Goal: Task Accomplishment & Management: Manage account settings

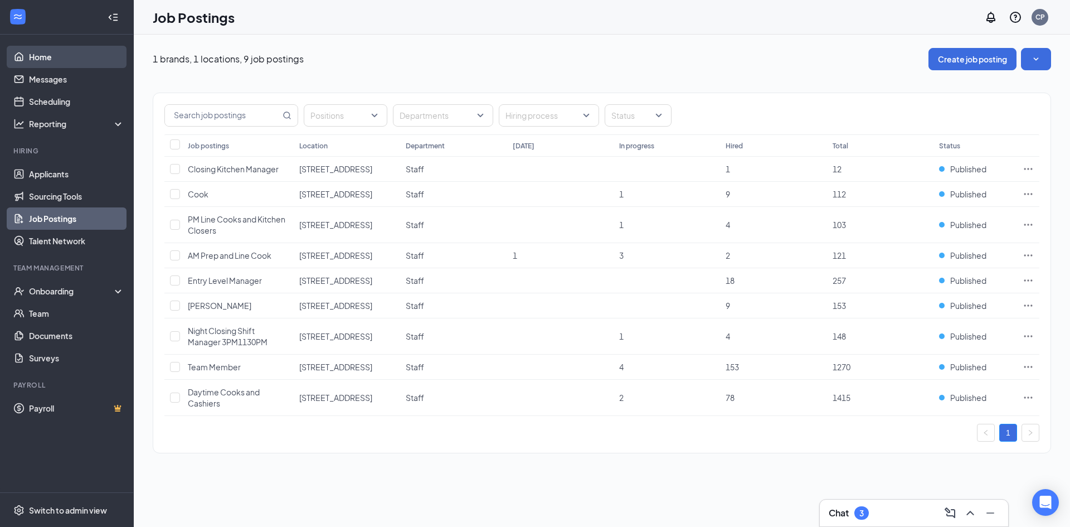
click at [74, 61] on link "Home" at bounding box center [76, 57] width 95 height 22
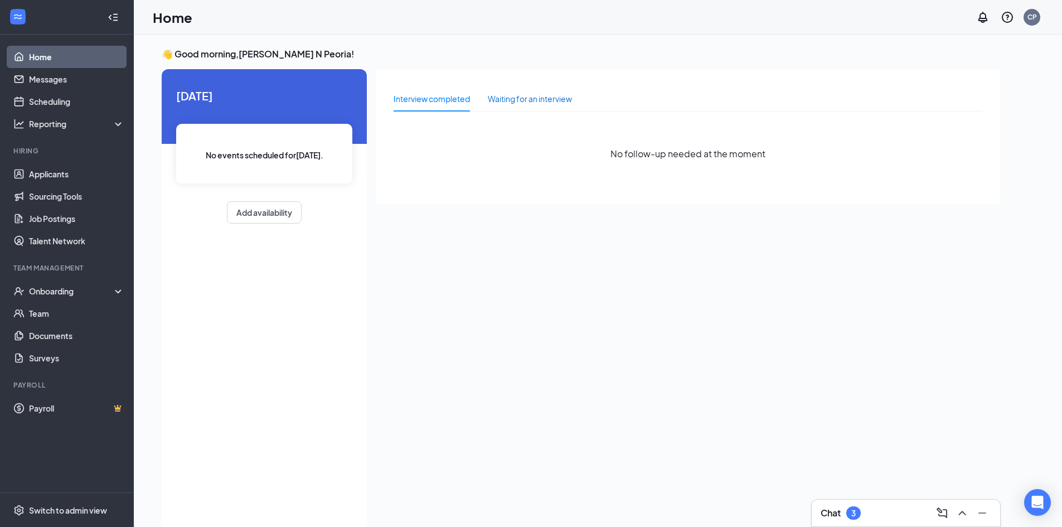
click at [555, 95] on div "Waiting for an interview" at bounding box center [530, 99] width 84 height 12
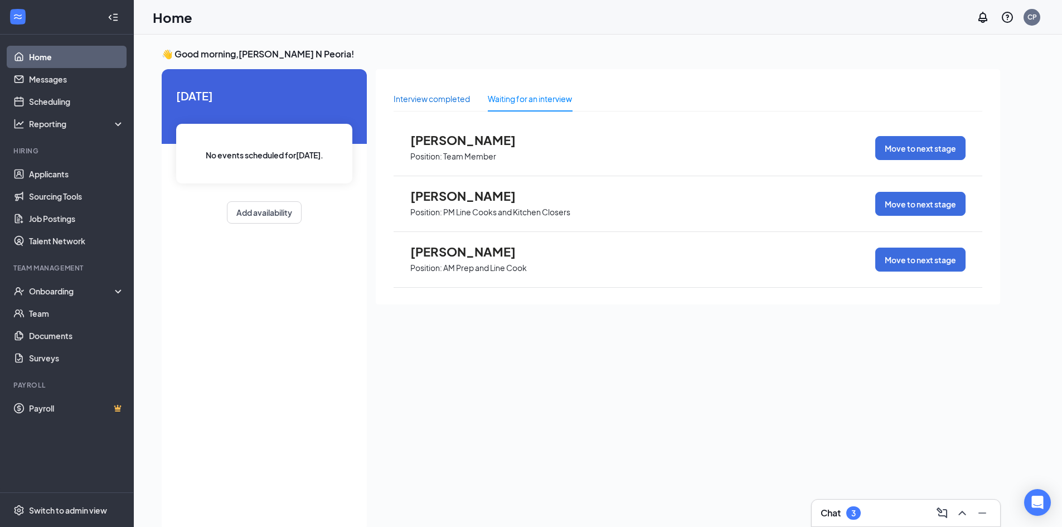
click at [437, 104] on div "Interview completed" at bounding box center [432, 99] width 76 height 12
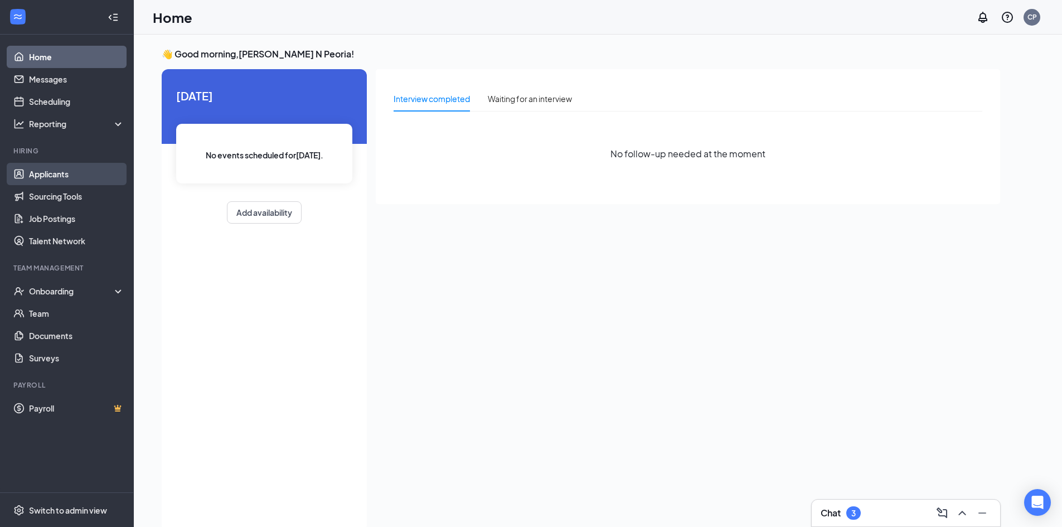
click at [66, 173] on link "Applicants" at bounding box center [76, 174] width 95 height 22
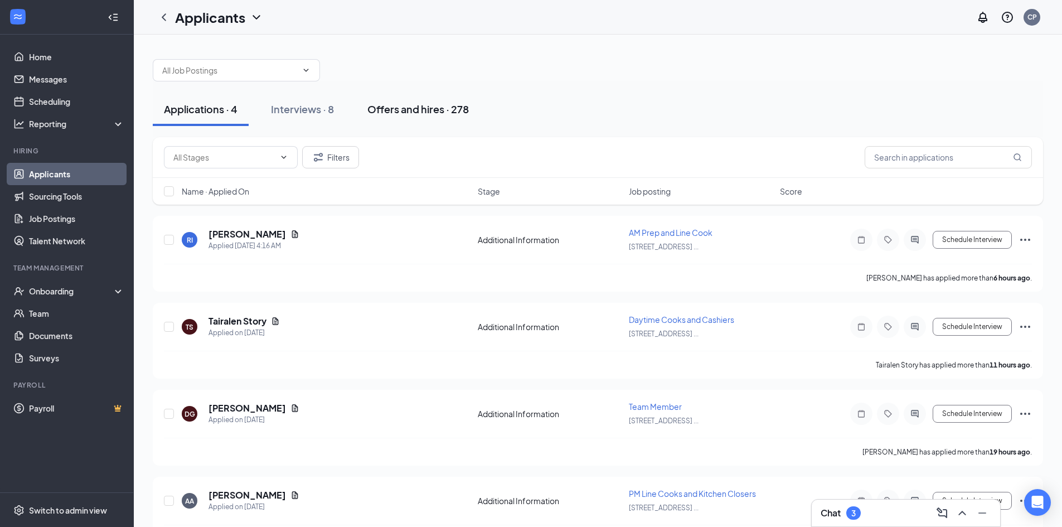
click at [405, 111] on div "Offers and hires · 278" at bounding box center [417, 109] width 101 height 14
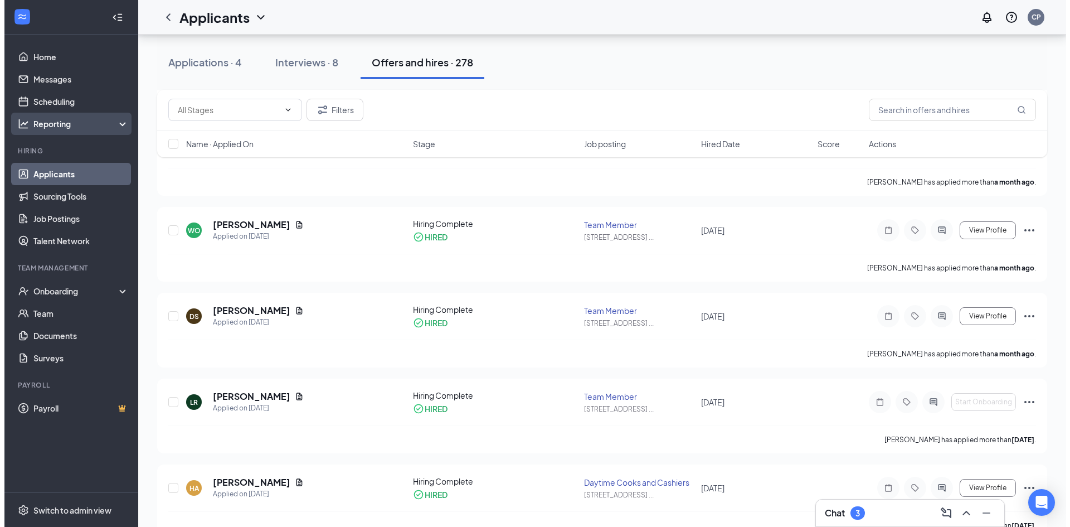
scroll to position [502, 0]
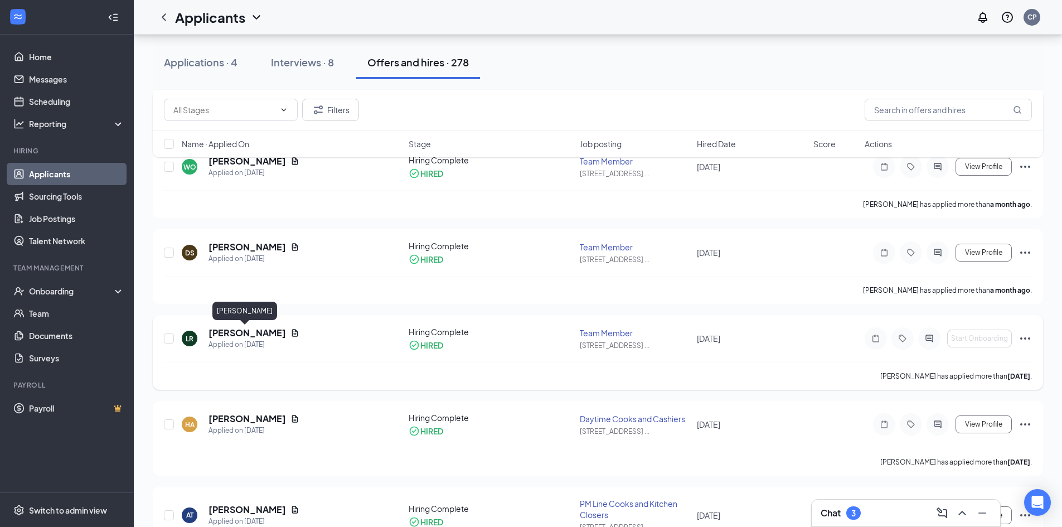
click at [240, 331] on h5 "[PERSON_NAME]" at bounding box center [247, 333] width 77 height 12
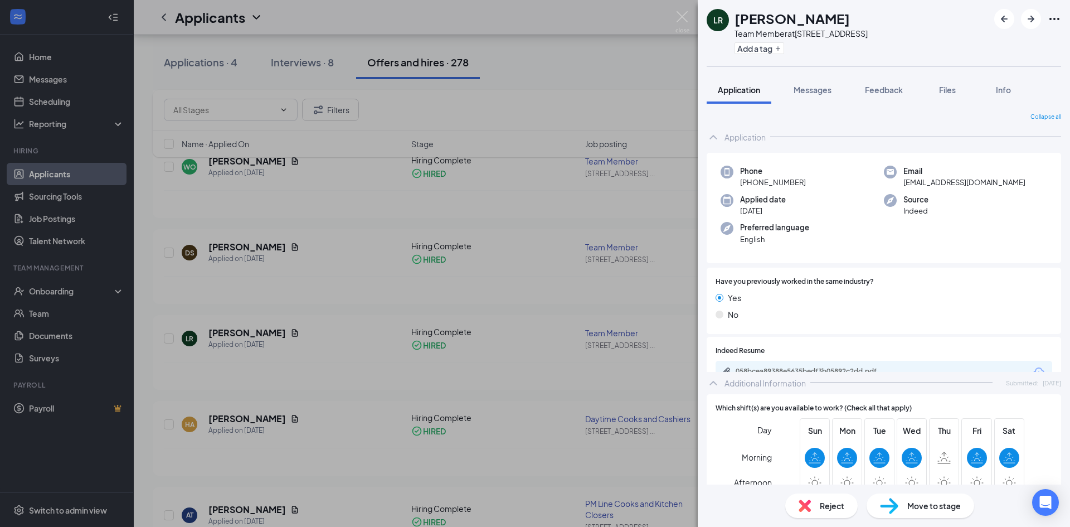
click at [758, 130] on div "Application" at bounding box center [884, 137] width 355 height 22
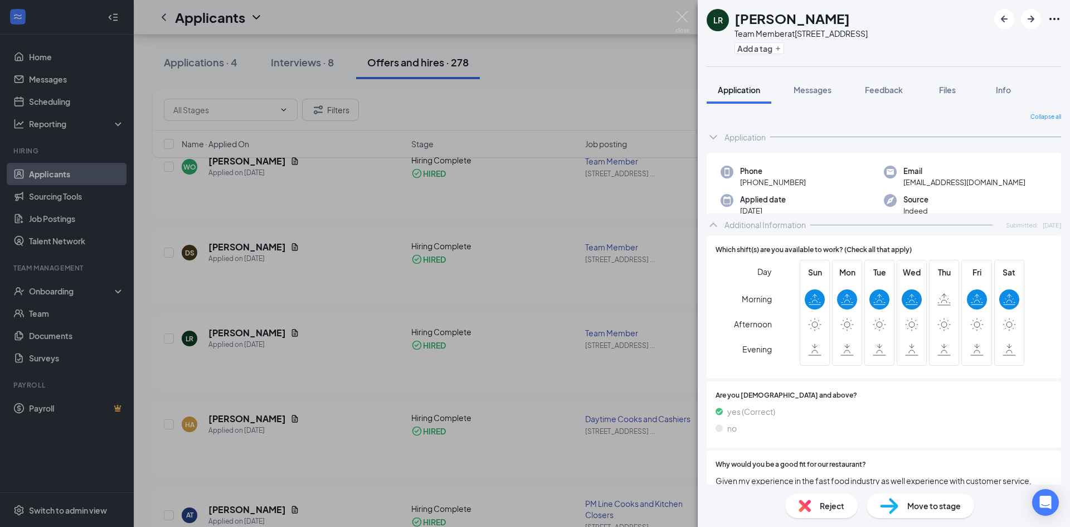
click at [755, 137] on div "Application" at bounding box center [745, 137] width 41 height 11
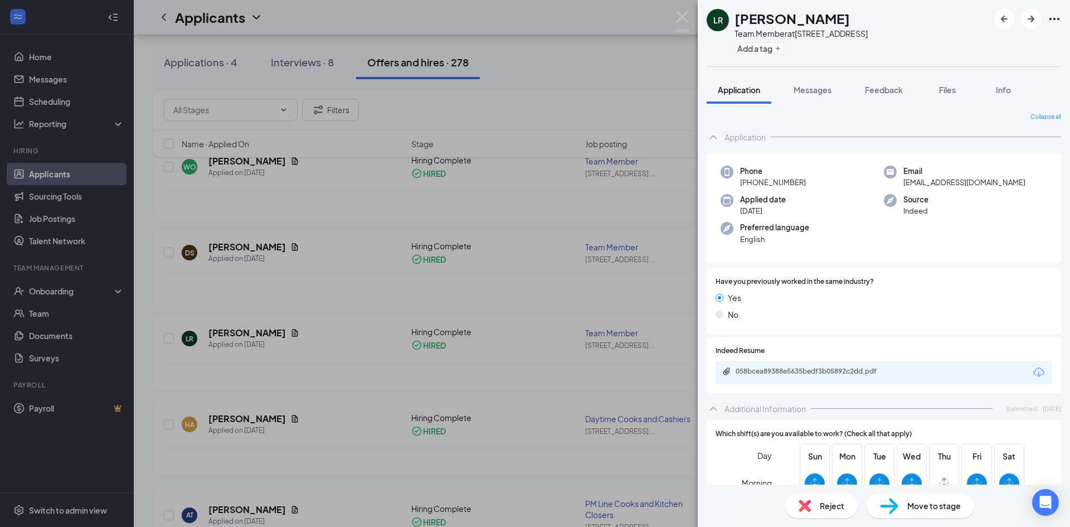
drag, startPoint x: 610, startPoint y: 173, endPoint x: 600, endPoint y: 177, distance: 11.5
click at [610, 173] on div "LR [PERSON_NAME] Team Member at [STREET_ADDRESS] Add a tag Application Messages…" at bounding box center [535, 263] width 1070 height 527
